Goal: Task Accomplishment & Management: Use online tool/utility

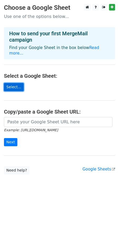
click at [16, 83] on link "Select..." at bounding box center [14, 87] width 20 height 8
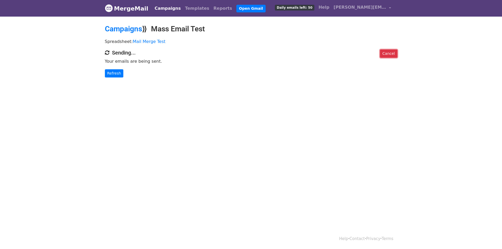
drag, startPoint x: 387, startPoint y: 54, endPoint x: 281, endPoint y: 25, distance: 109.9
click at [388, 54] on link "Cancel" at bounding box center [388, 54] width 17 height 8
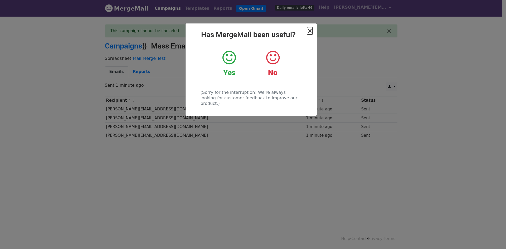
click at [312, 30] on span "×" at bounding box center [309, 30] width 5 height 7
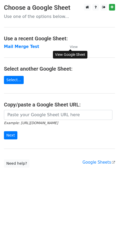
click at [70, 47] on link "View" at bounding box center [71, 46] width 13 height 5
click at [33, 121] on small "Example: https://docs.google.com/spreadsheets/d/abc/edit" at bounding box center [31, 123] width 54 height 4
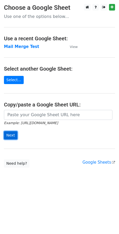
click at [13, 134] on input "Next" at bounding box center [10, 135] width 13 height 8
click at [40, 77] on main "Choose a Google Sheet Use one of the options below... Use a recent Google Sheet…" at bounding box center [59, 86] width 119 height 164
click at [22, 49] on strong "Mail Merge Test" at bounding box center [21, 46] width 35 height 5
click at [20, 45] on strong "Mail Merge Test" at bounding box center [21, 46] width 35 height 5
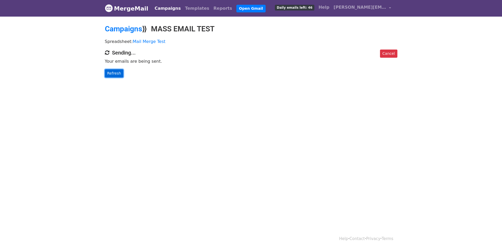
click at [117, 72] on link "Refresh" at bounding box center [114, 73] width 19 height 8
click at [120, 74] on link "Refresh" at bounding box center [114, 73] width 19 height 8
drag, startPoint x: 98, startPoint y: 75, endPoint x: 112, endPoint y: 71, distance: 14.5
click at [100, 74] on body "MergeMail Campaigns Templates Reports Open Gmail Daily emails left: 46 Help sam…" at bounding box center [251, 49] width 502 height 99
click at [113, 70] on link "Refresh" at bounding box center [114, 73] width 19 height 8
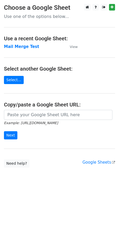
click at [18, 50] on main "Choose a Google Sheet Use one of the options below... Use a recent Google Sheet…" at bounding box center [59, 86] width 119 height 164
click at [19, 47] on strong "Mail Merge Test" at bounding box center [21, 46] width 35 height 5
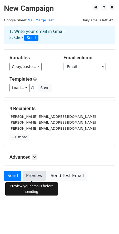
click at [39, 179] on link "Preview" at bounding box center [34, 176] width 23 height 10
